Goal: Use online tool/utility: Utilize a website feature to perform a specific function

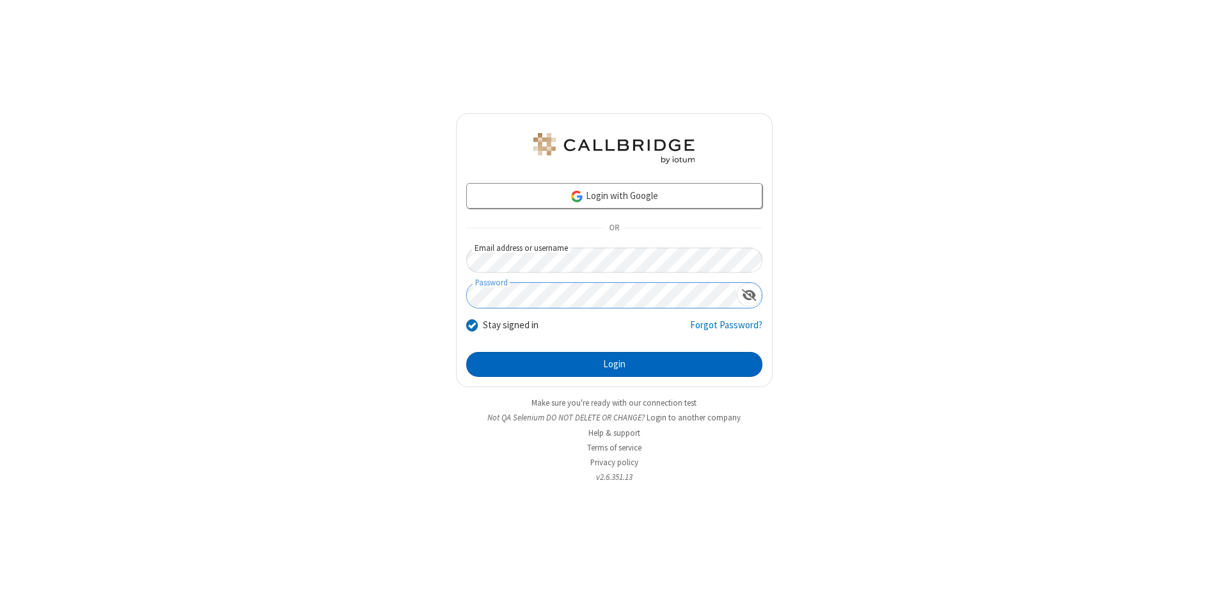
click at [614, 365] on button "Login" at bounding box center [614, 365] width 296 height 26
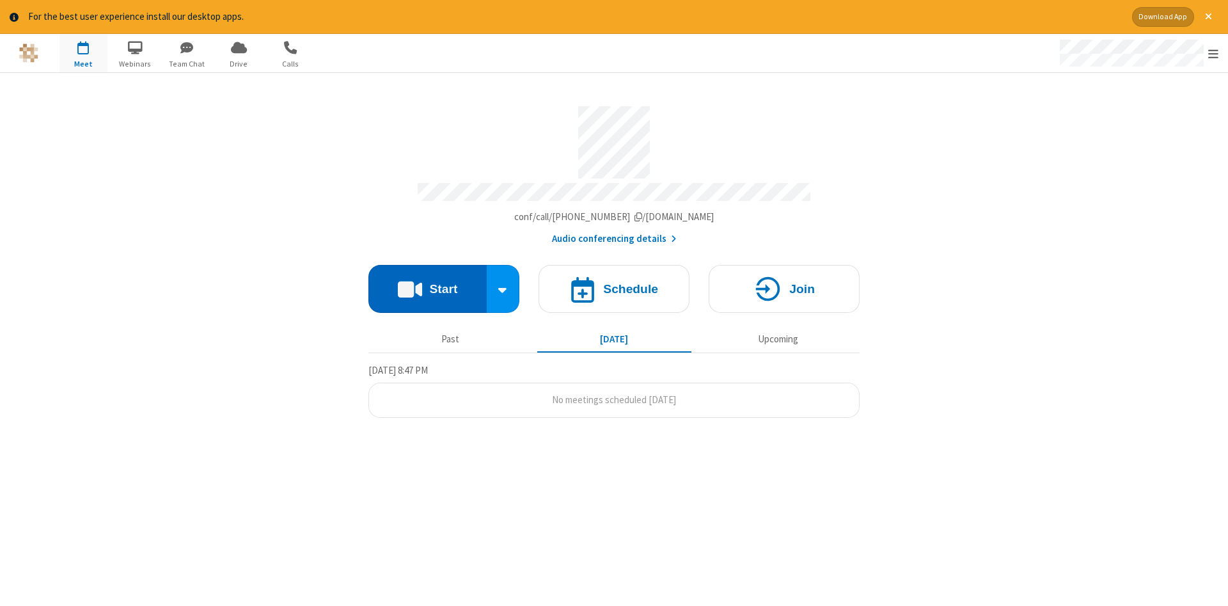
click at [427, 284] on button "Start" at bounding box center [427, 289] width 118 height 48
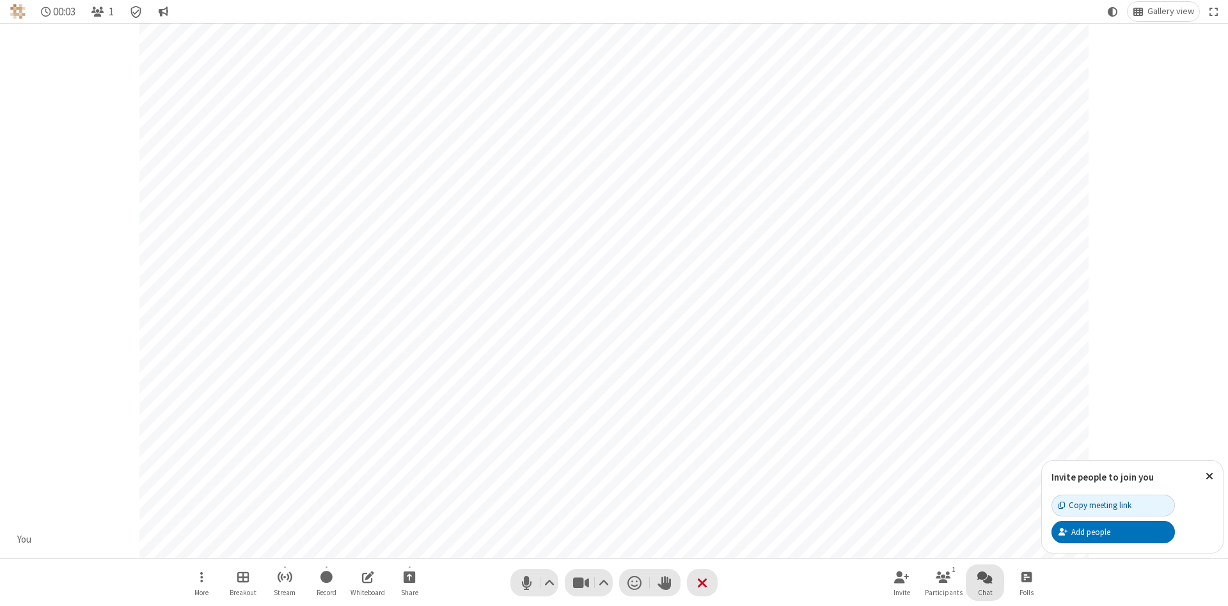
click at [985, 576] on span "Open chat" at bounding box center [985, 577] width 15 height 16
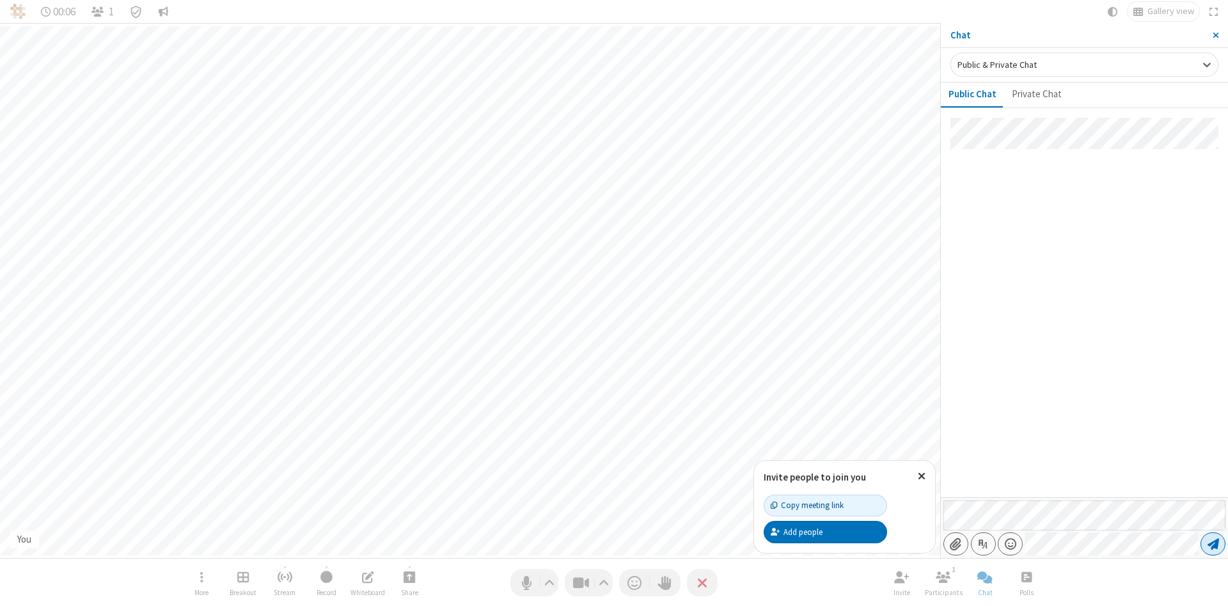
click at [1213, 544] on span "Send message" at bounding box center [1214, 543] width 12 height 13
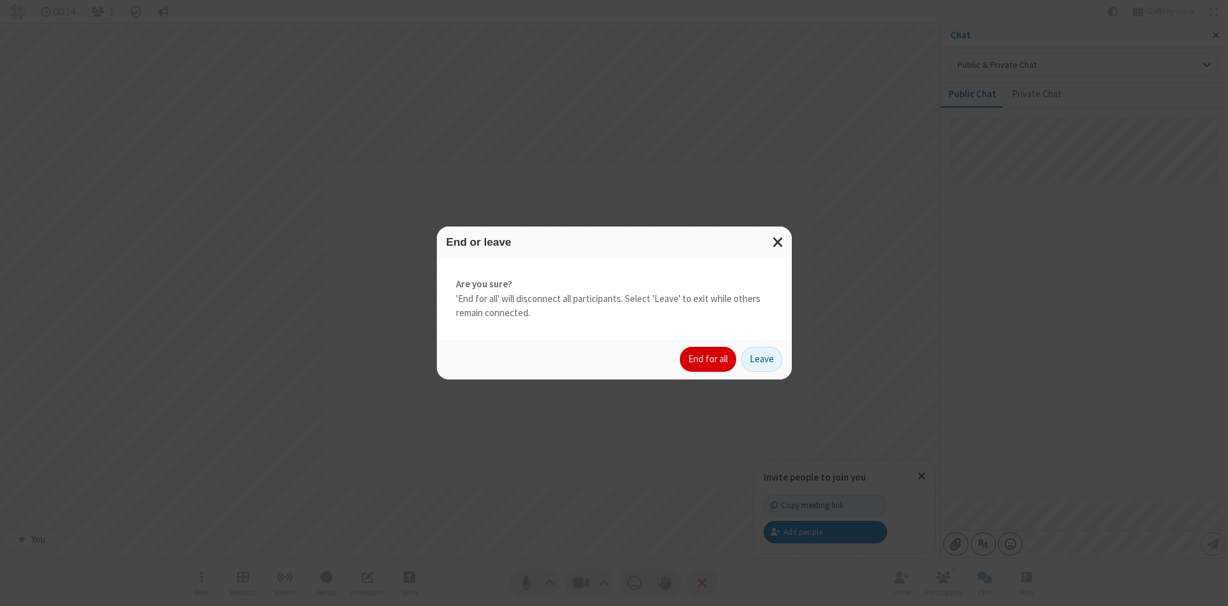
click at [709, 359] on button "End for all" at bounding box center [708, 360] width 56 height 26
